Goal: Browse casually

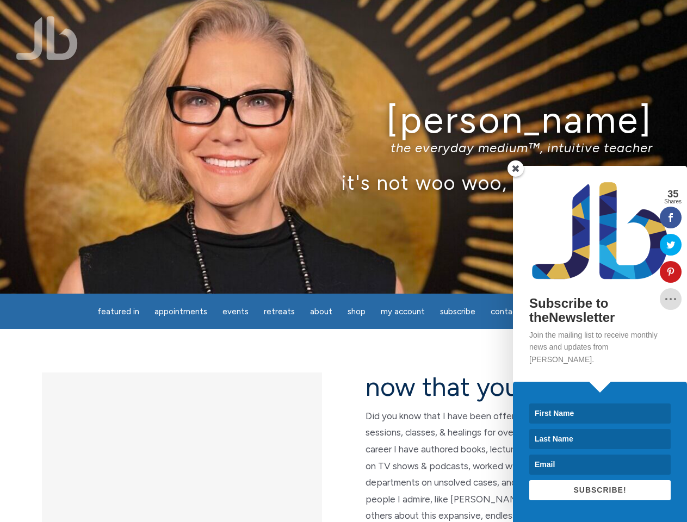
click at [343, 261] on div "[PERSON_NAME] the everyday medium™, intuitive teacher it's not woo woo, it's tr…" at bounding box center [343, 147] width 687 height 294
click at [180, 312] on span "Appointments" at bounding box center [180, 312] width 53 height 10
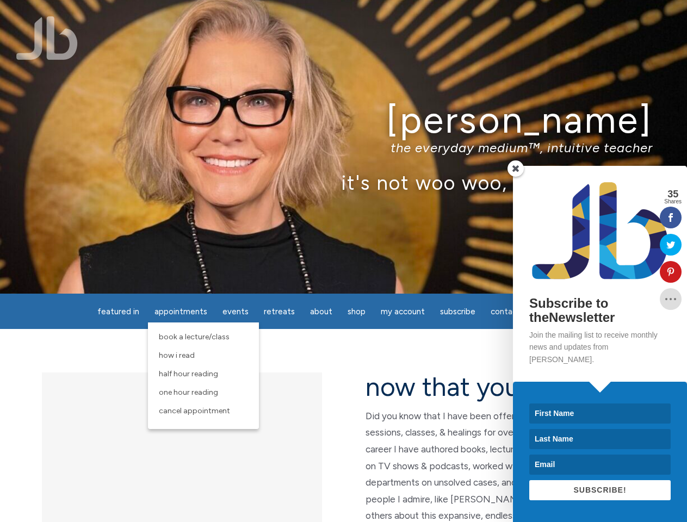
click at [235, 312] on span "Events" at bounding box center [235, 312] width 26 height 10
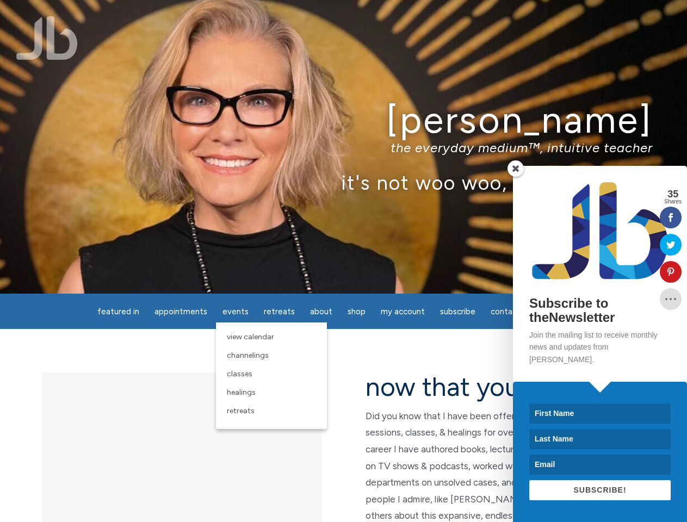
click at [321, 312] on span "About" at bounding box center [321, 312] width 22 height 10
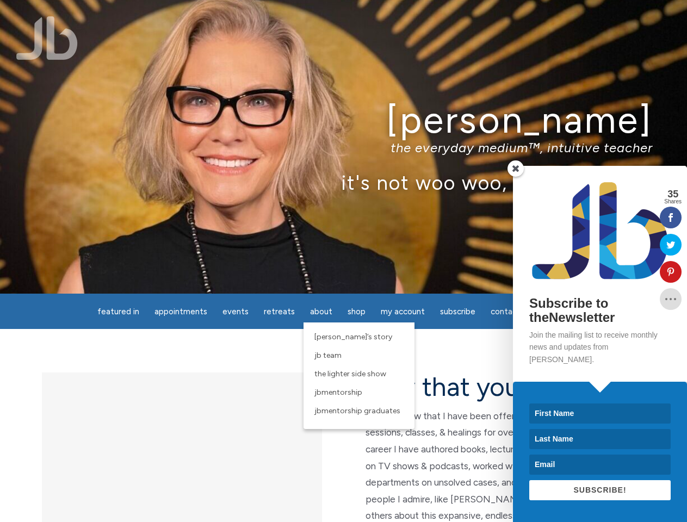
click at [402, 312] on span "My Account" at bounding box center [403, 312] width 44 height 10
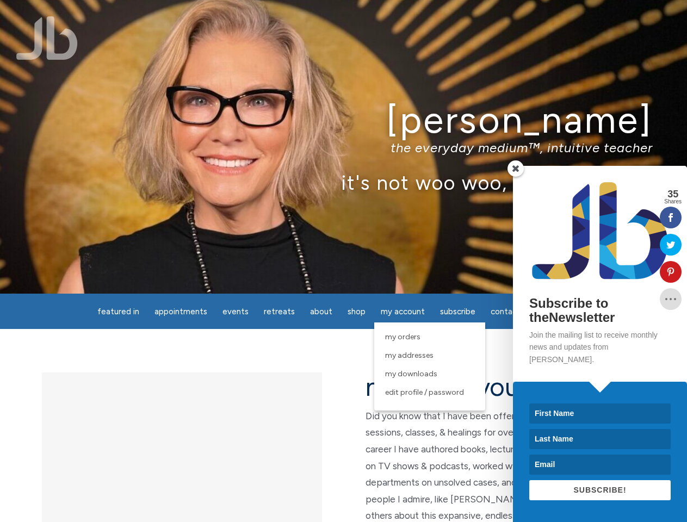
click at [343, 147] on p "the everyday medium™, intuitive teacher" at bounding box center [343, 148] width 618 height 16
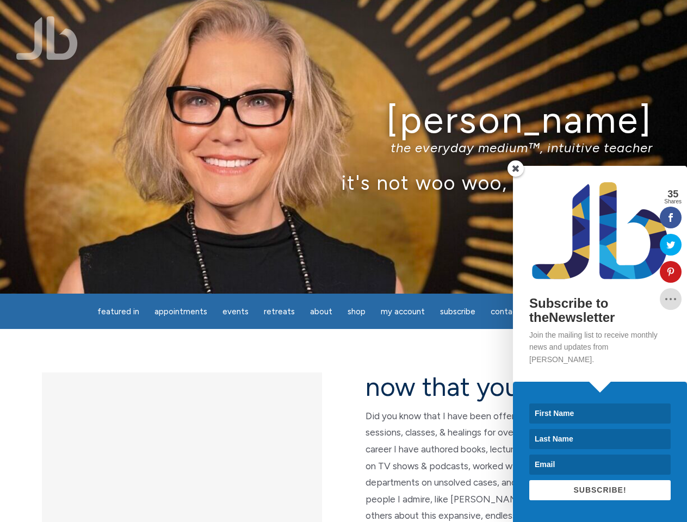
click at [670, 272] on icon at bounding box center [670, 271] width 22 height 9
